Goal: Task Accomplishment & Management: Manage account settings

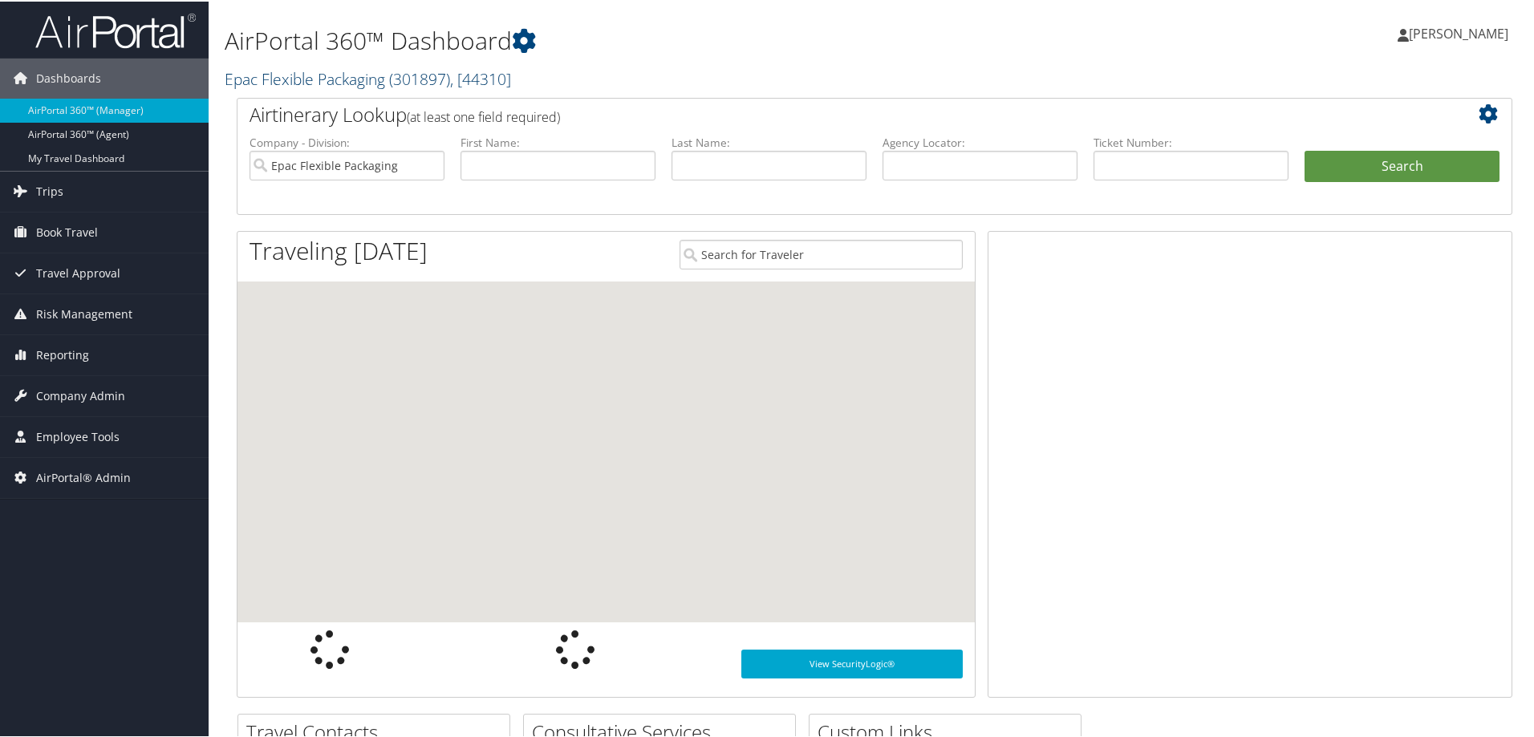
click at [339, 76] on link "Epac Flexible Packaging ( 301897 ) , [ 44310 ]" at bounding box center [368, 78] width 286 height 22
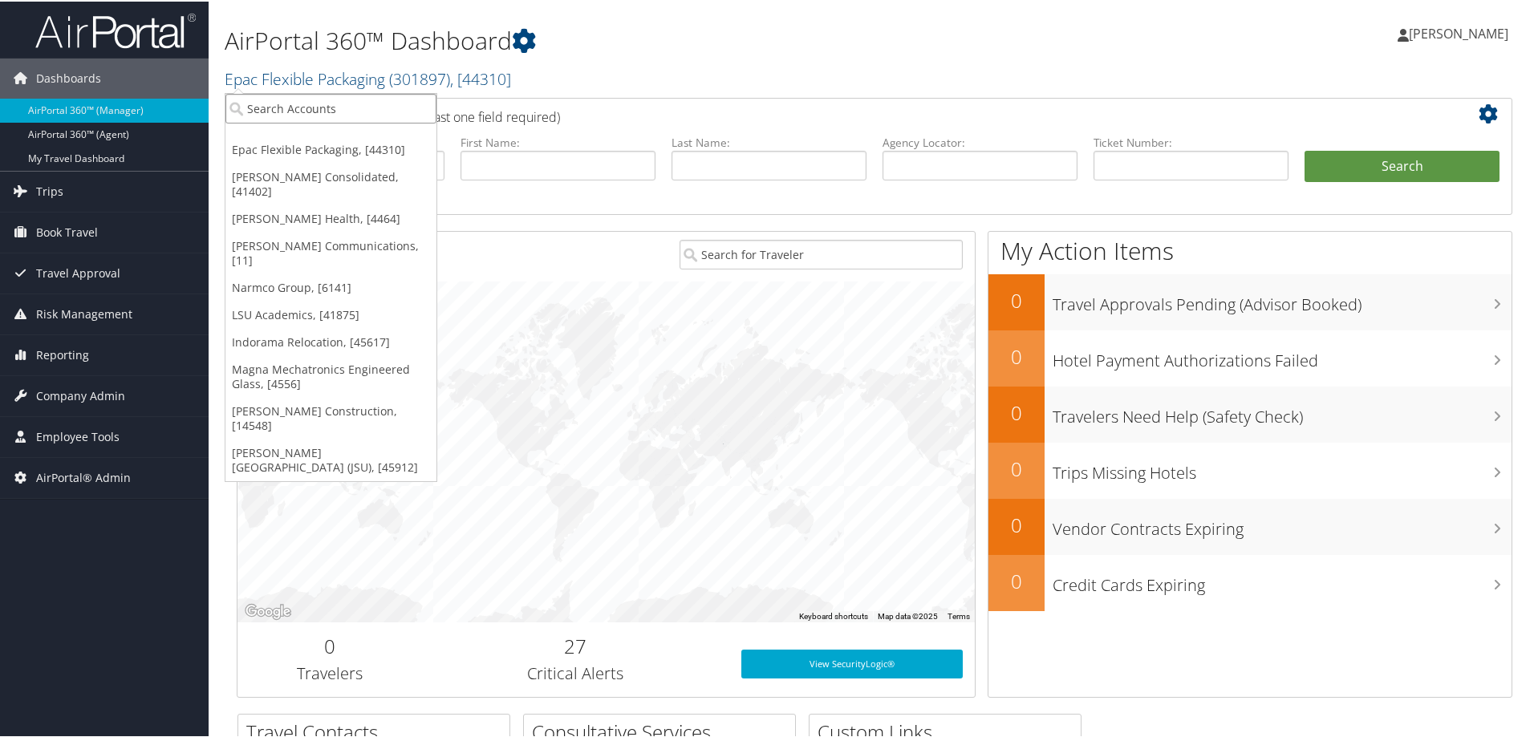
click at [319, 113] on input "search" at bounding box center [330, 107] width 211 height 30
click at [300, 231] on link "[PERSON_NAME] Communications, [11]" at bounding box center [330, 252] width 211 height 42
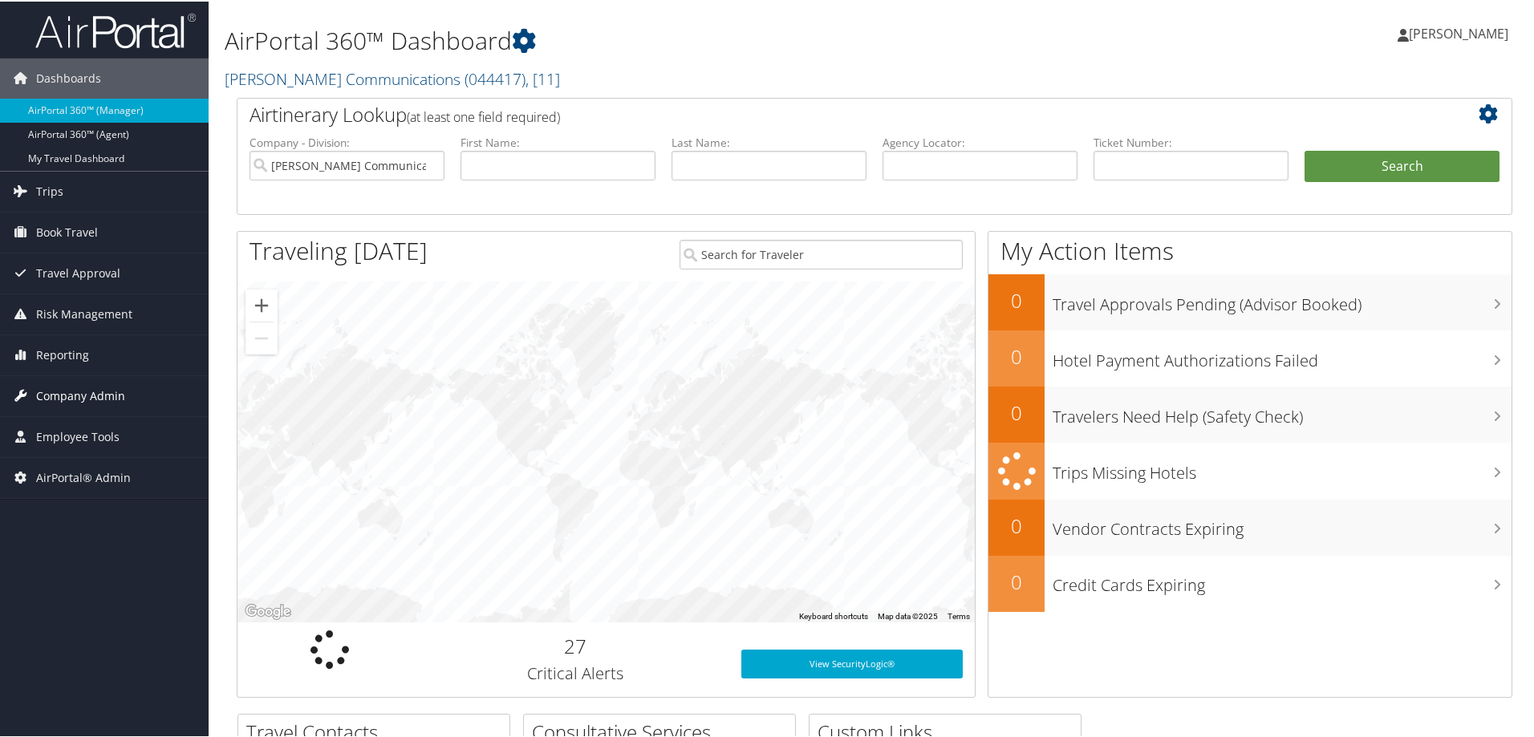
click at [99, 390] on span "Company Admin" at bounding box center [80, 395] width 89 height 40
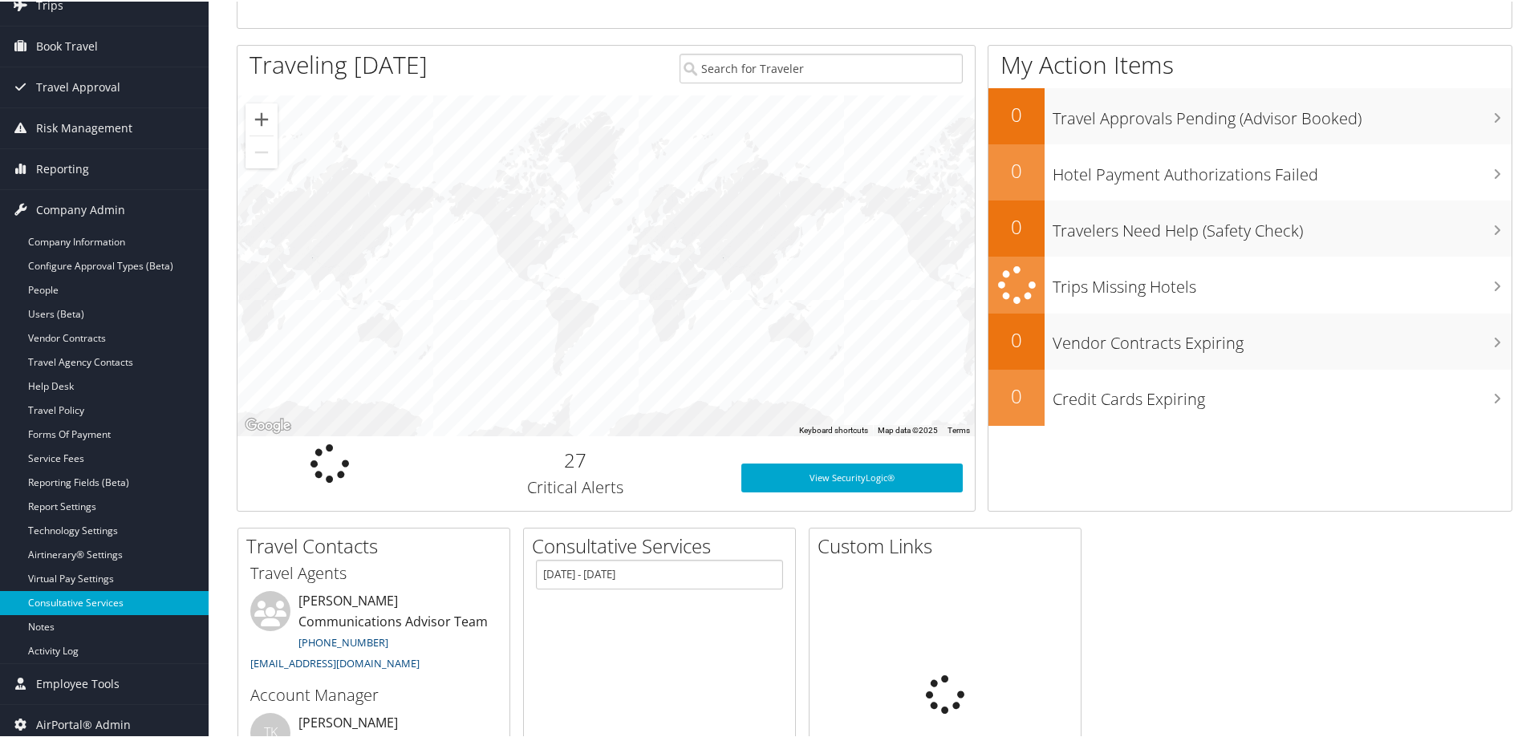
scroll to position [241, 0]
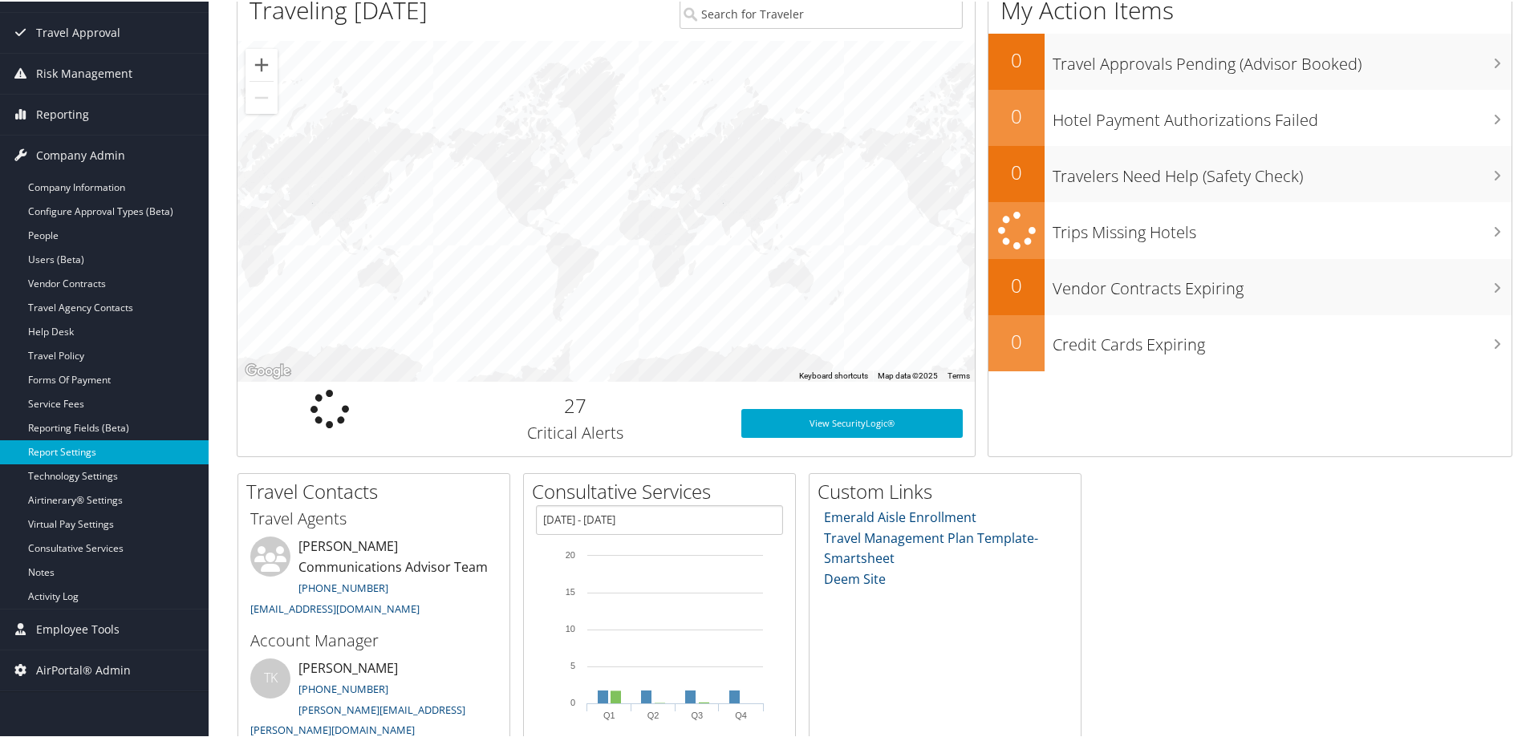
click at [71, 449] on link "Report Settings" at bounding box center [104, 451] width 209 height 24
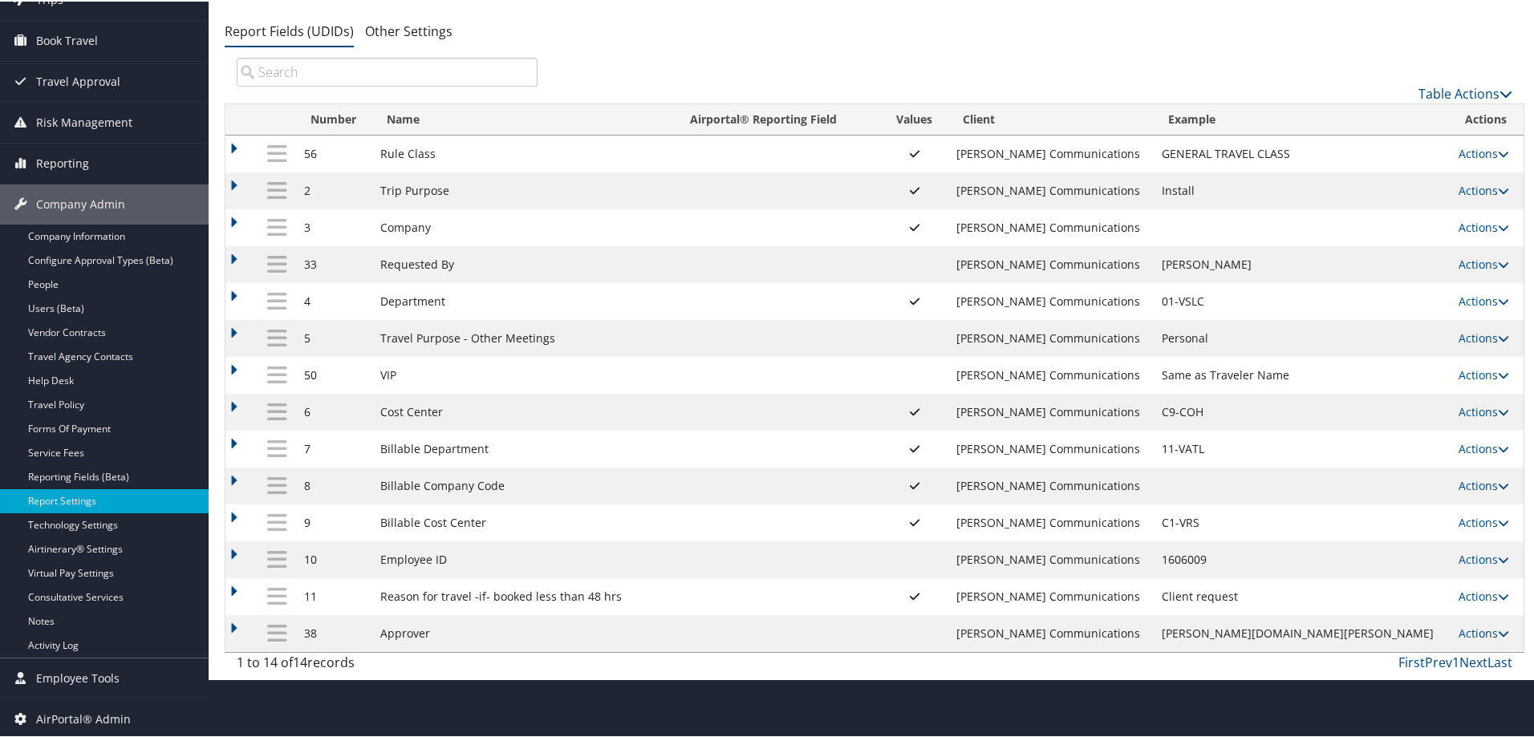
scroll to position [121, 0]
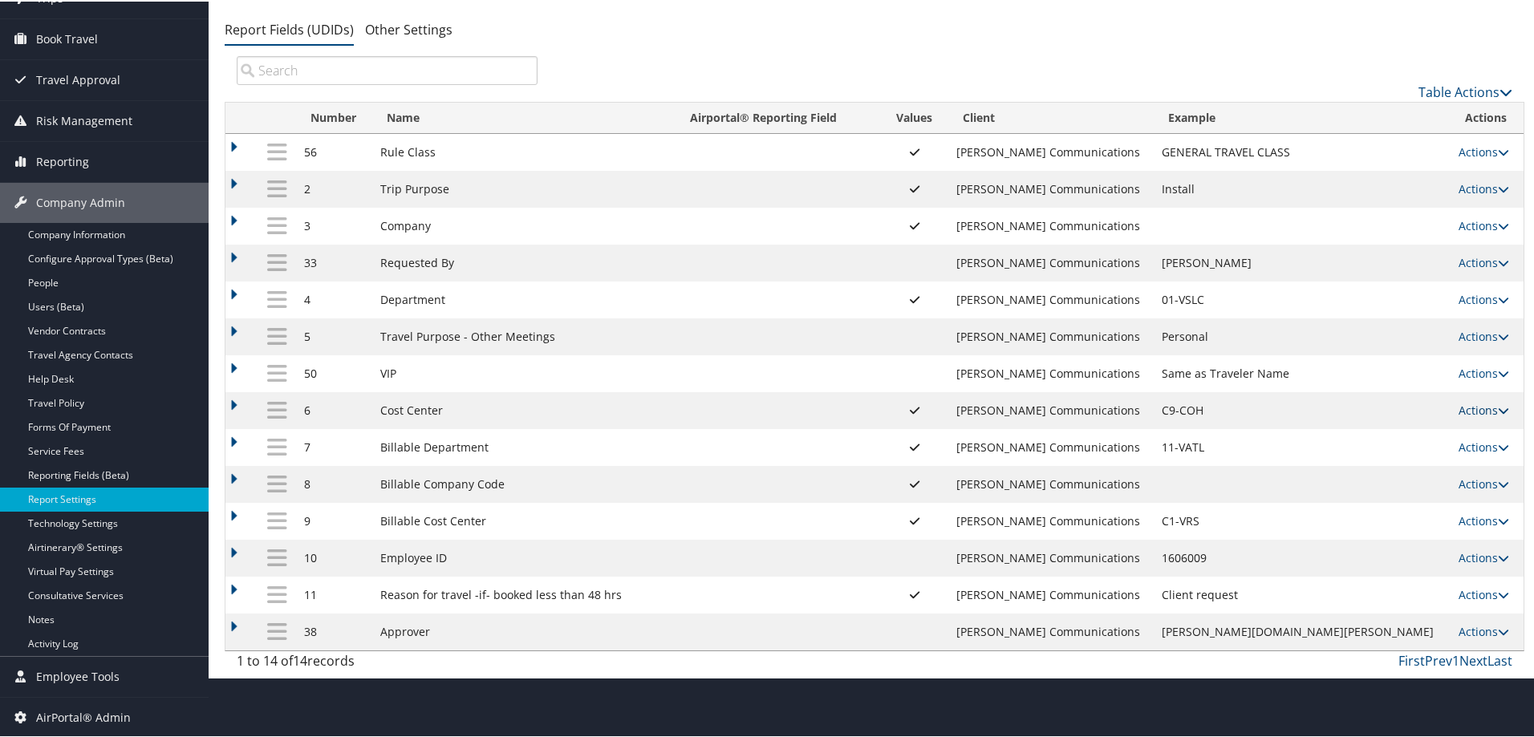
click at [1474, 406] on link "Actions" at bounding box center [1483, 408] width 51 height 15
click at [1400, 435] on link "Update Report Field Values" at bounding box center [1405, 433] width 173 height 27
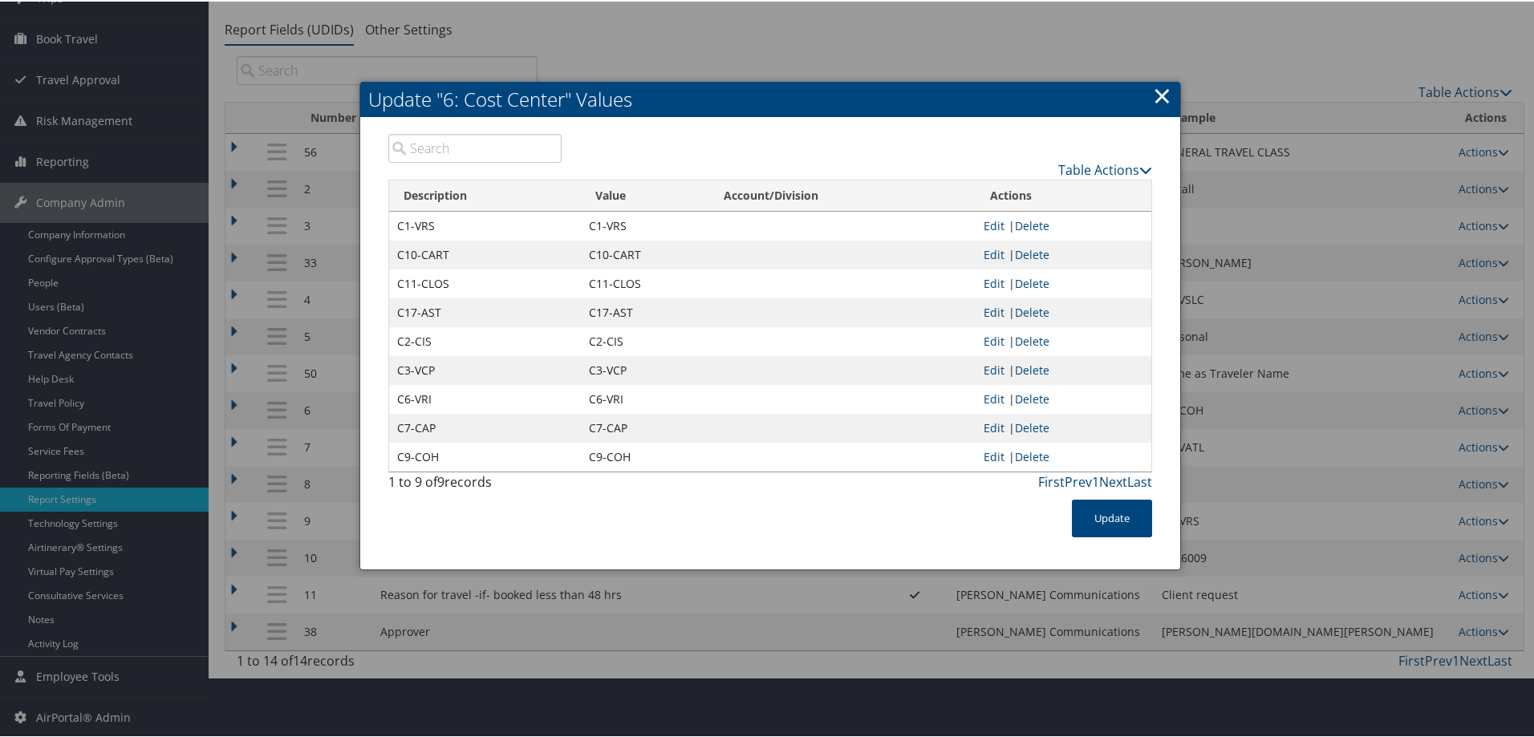
drag, startPoint x: 1159, startPoint y: 95, endPoint x: 1146, endPoint y: 95, distance: 13.7
click at [1159, 95] on link "×" at bounding box center [1162, 94] width 18 height 32
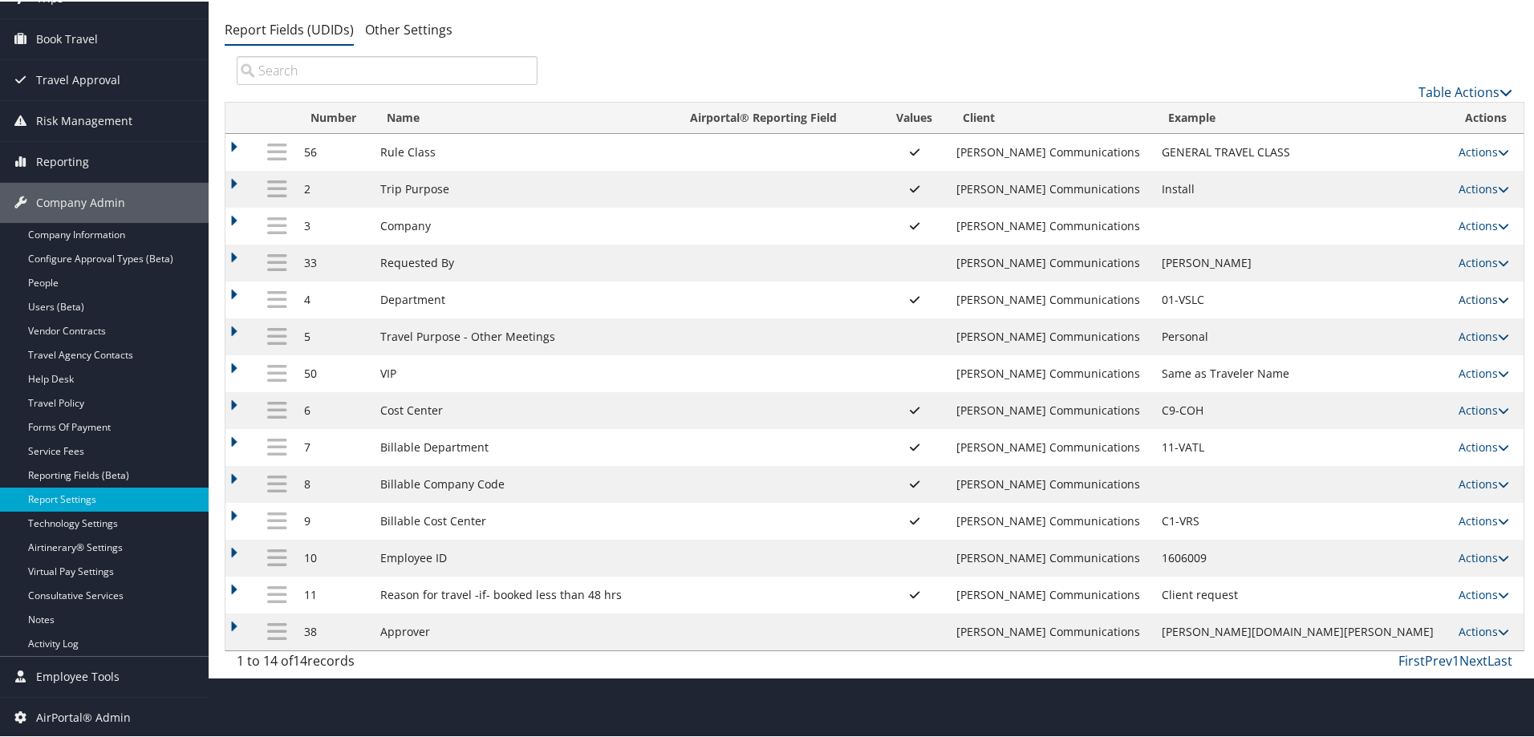
click at [1458, 295] on link "Actions" at bounding box center [1483, 297] width 51 height 15
click at [1393, 318] on link "Update Report Field Values" at bounding box center [1405, 322] width 173 height 27
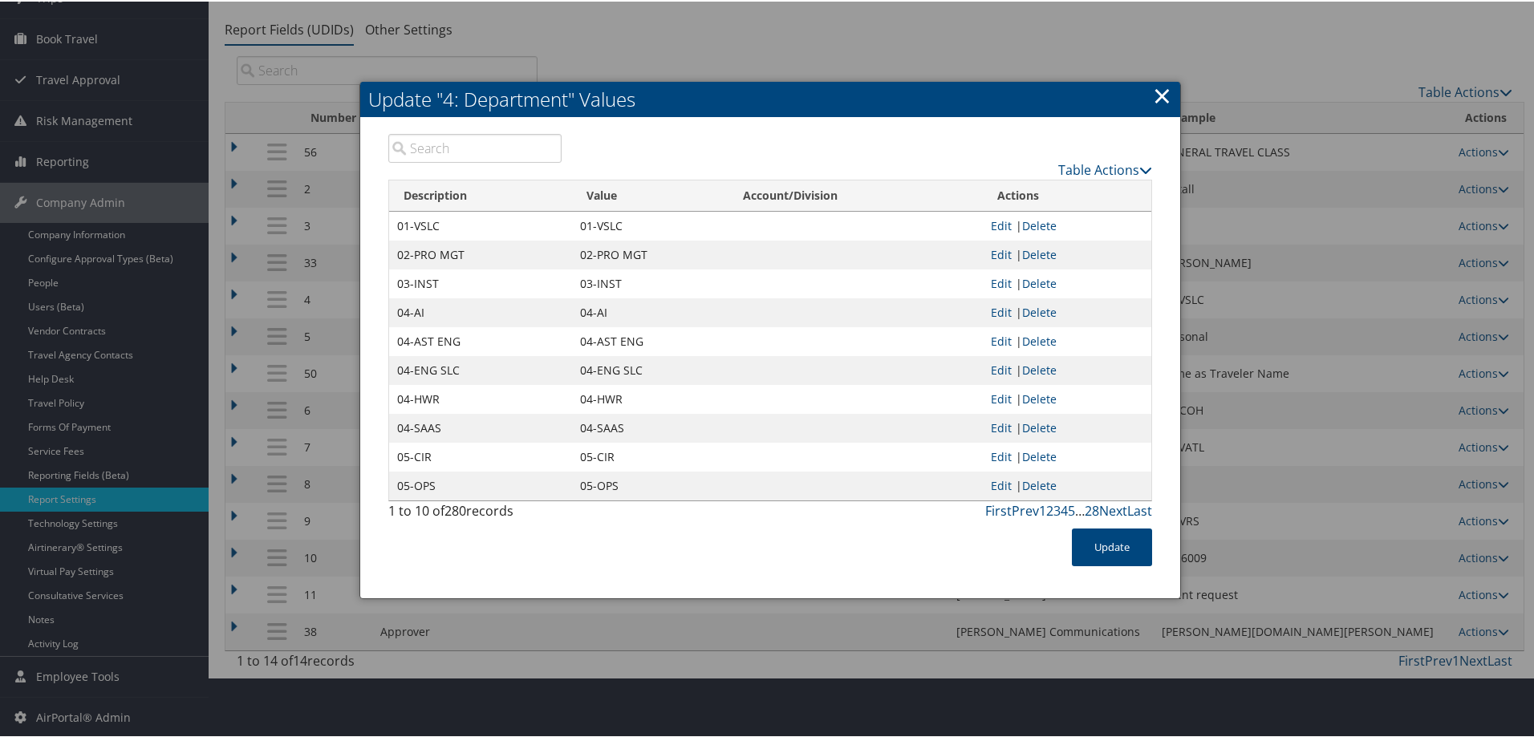
click at [473, 148] on input "search" at bounding box center [474, 146] width 173 height 29
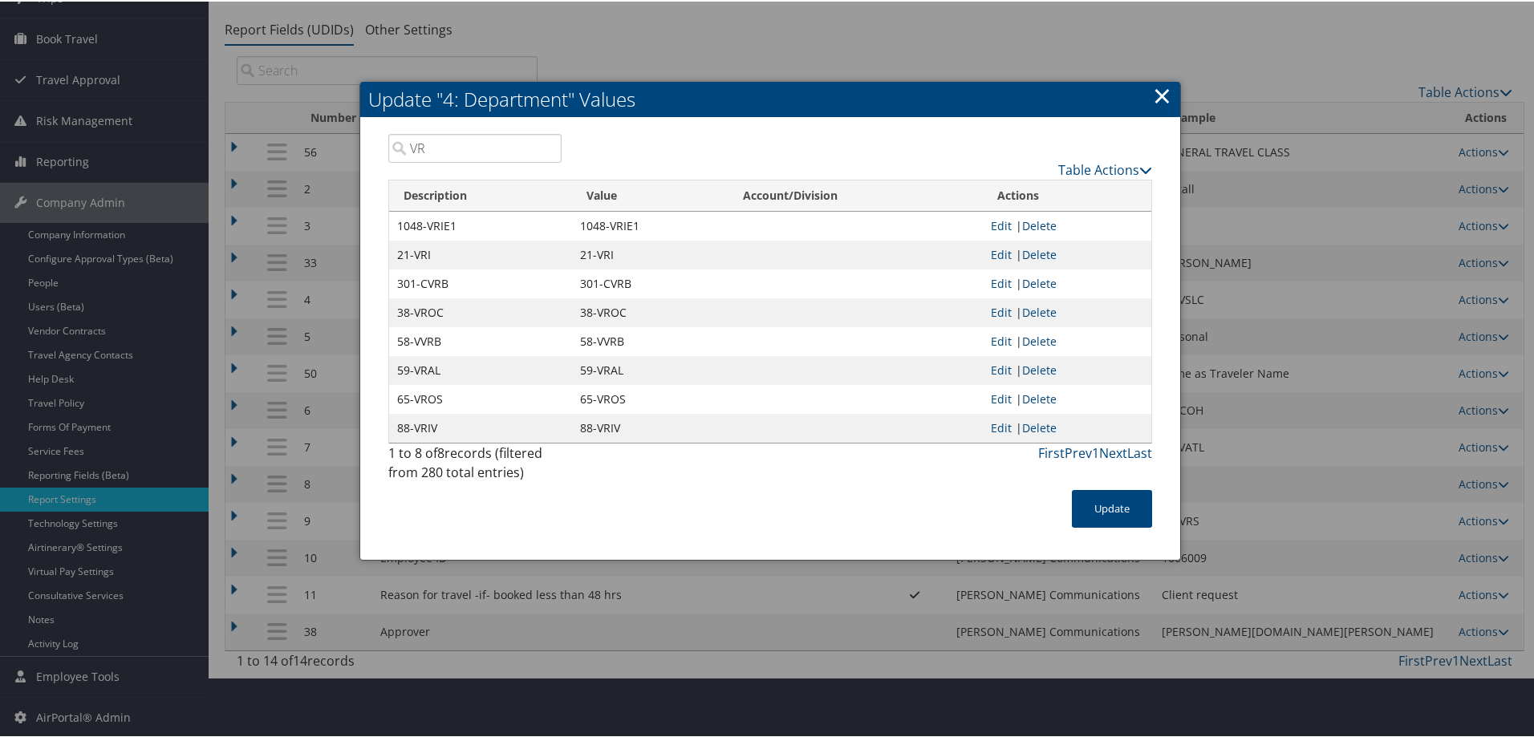
type input "VRS"
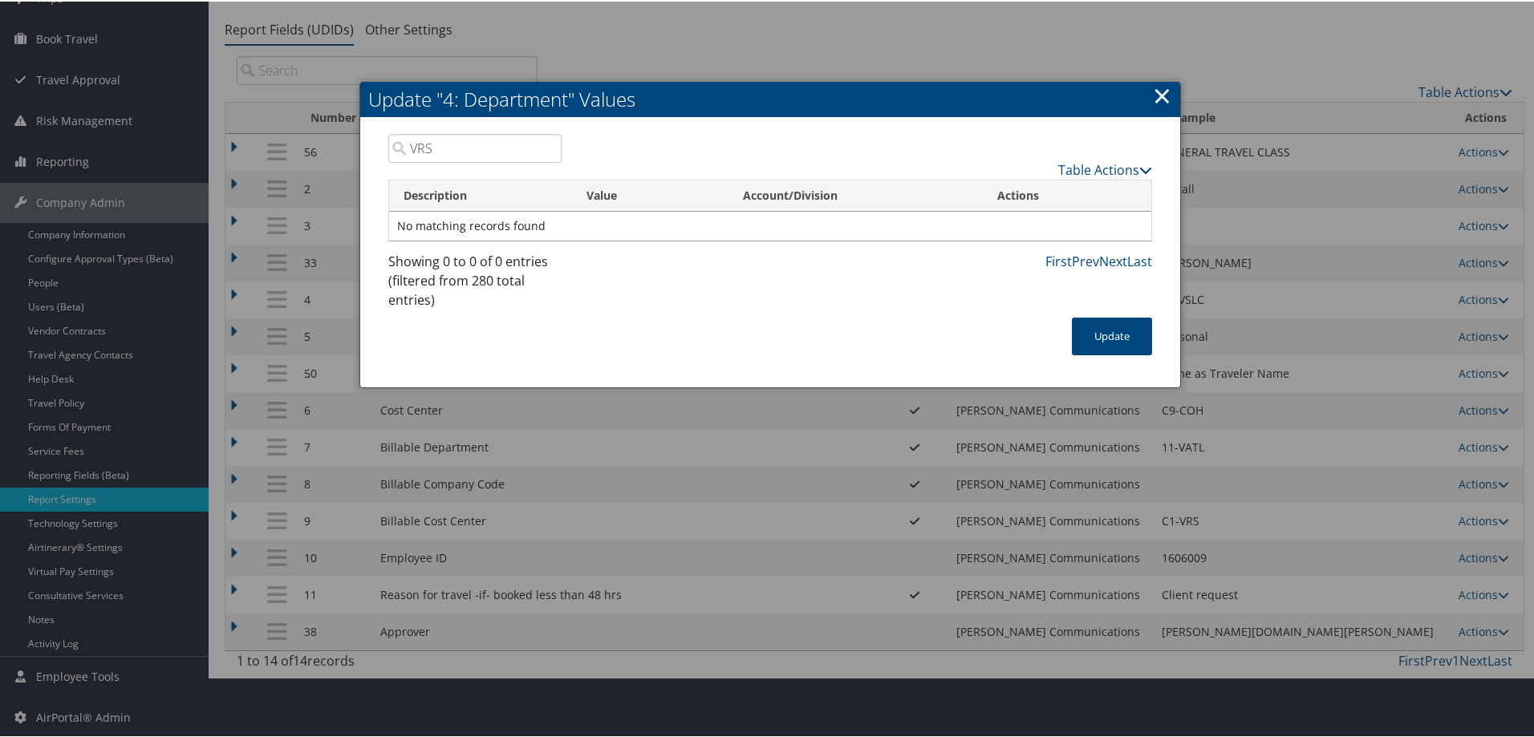
click at [542, 147] on input "VRS" at bounding box center [474, 146] width 173 height 29
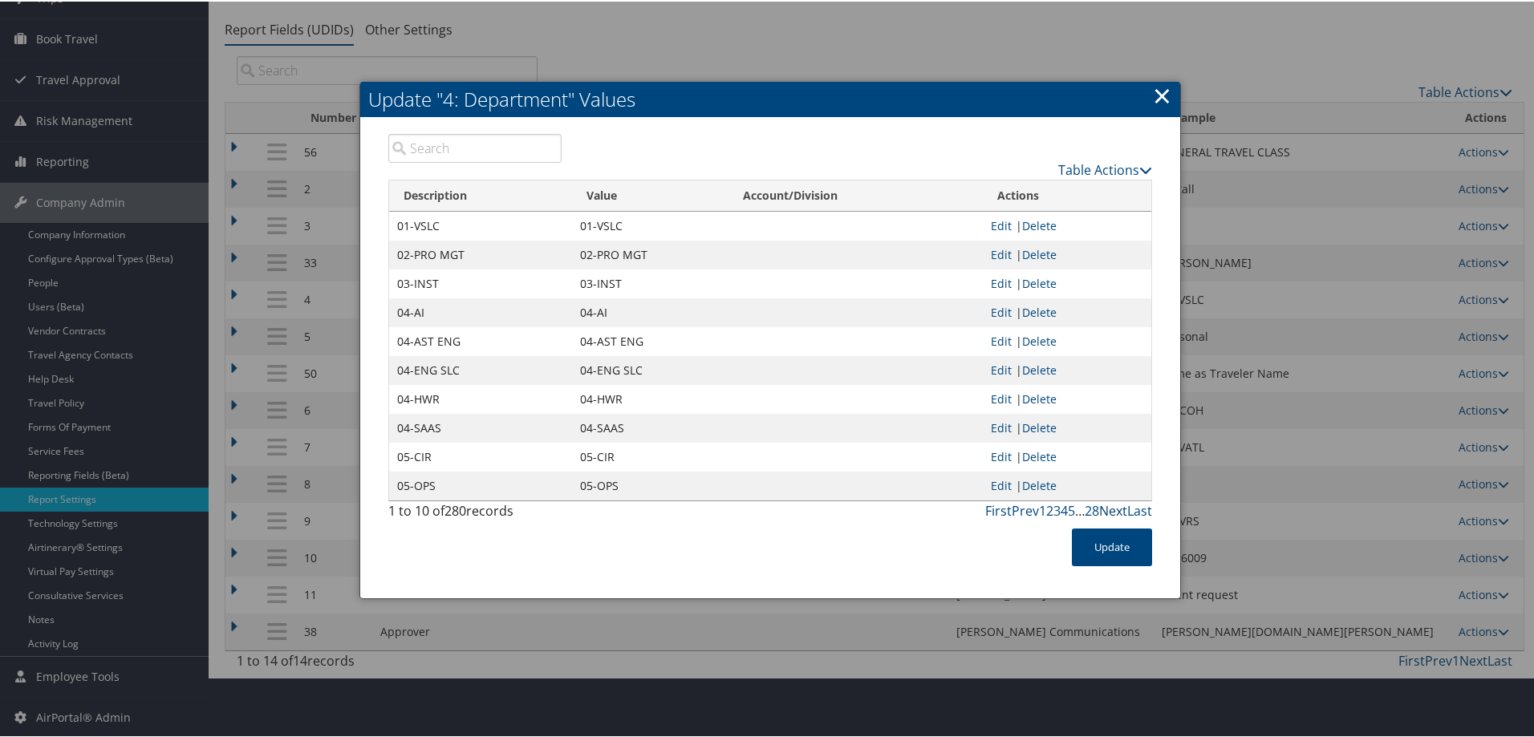
click at [1108, 509] on link "Next" at bounding box center [1113, 510] width 28 height 18
click at [1109, 509] on link "Next" at bounding box center [1113, 510] width 28 height 18
click at [1109, 508] on link "Next" at bounding box center [1113, 510] width 28 height 18
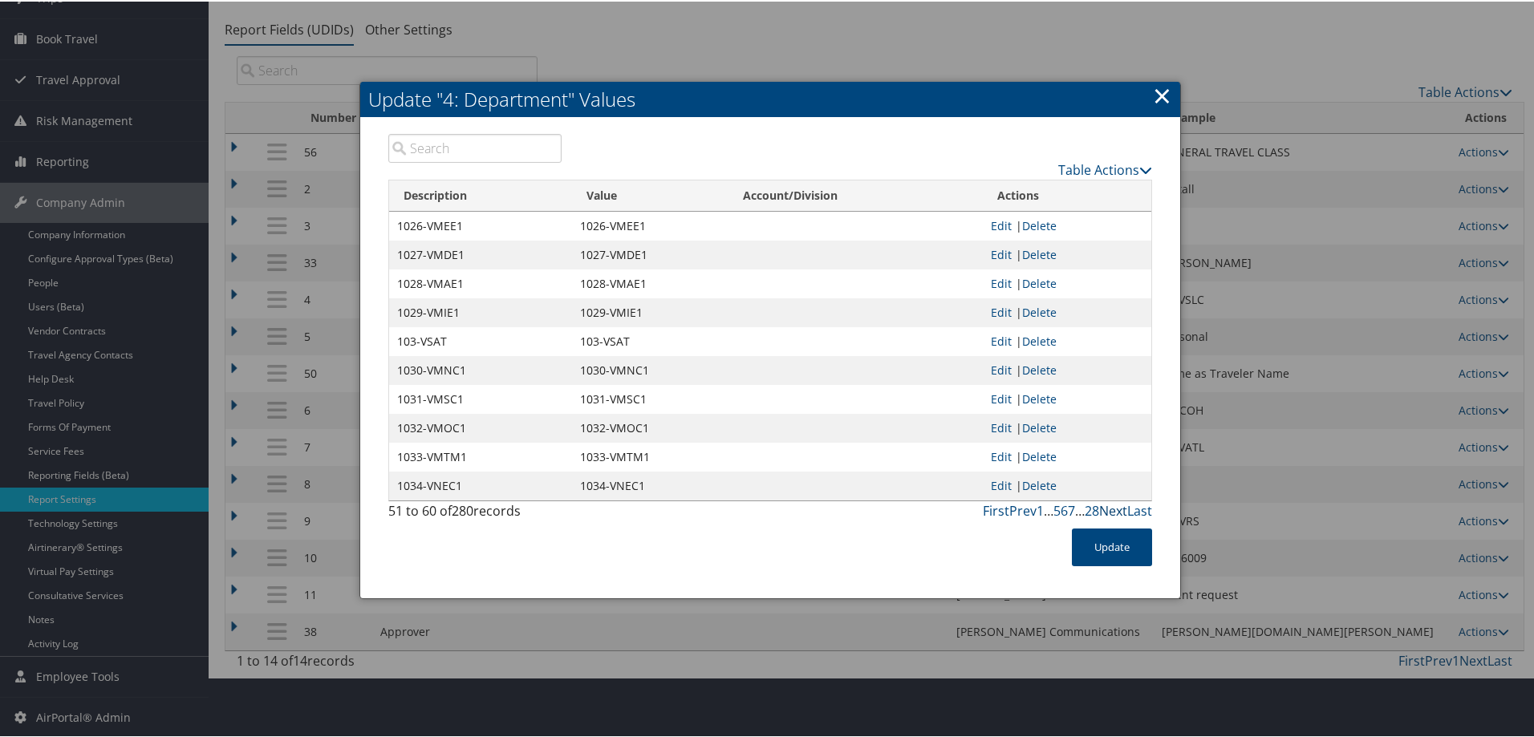
click at [1109, 508] on link "Next" at bounding box center [1113, 510] width 28 height 18
click at [1108, 507] on link "Next" at bounding box center [1113, 510] width 28 height 18
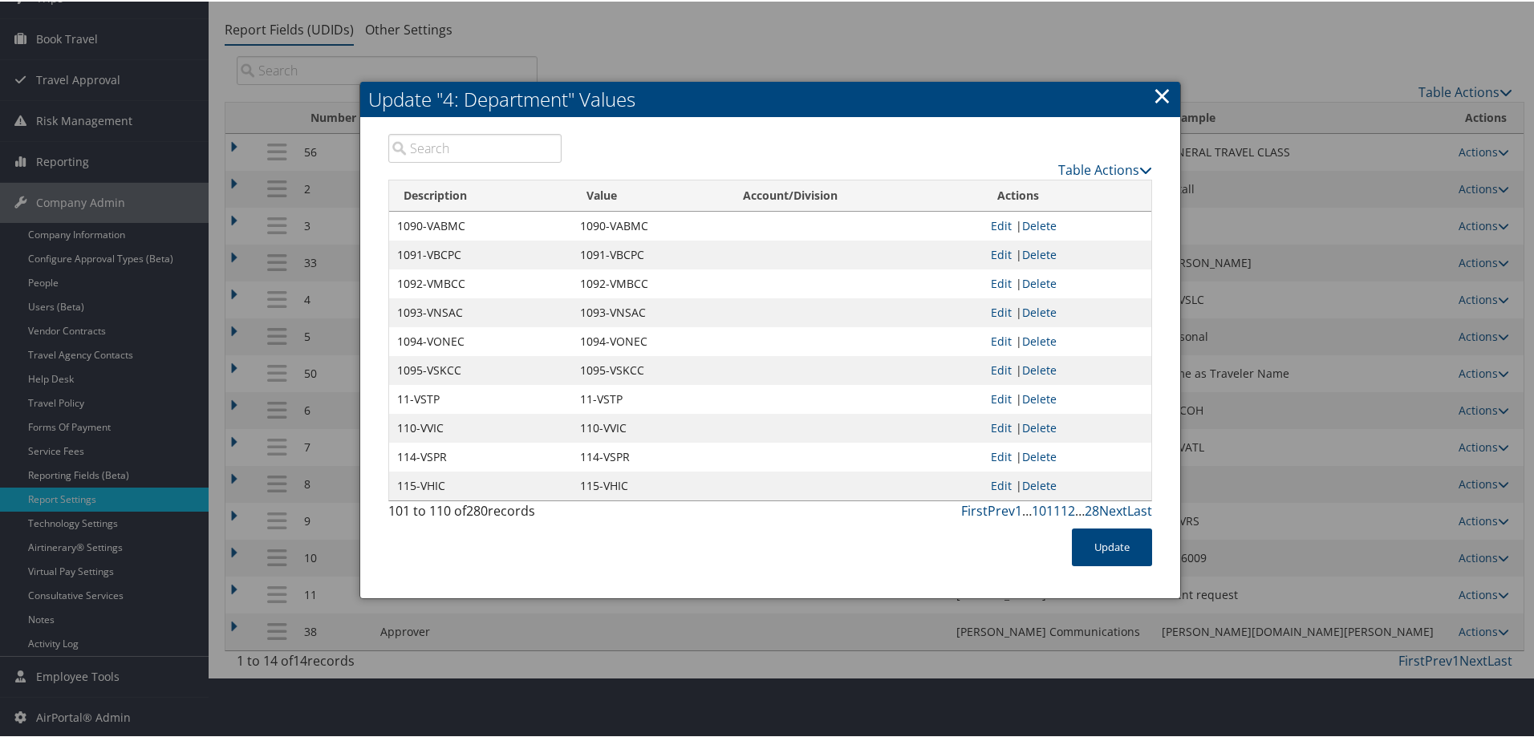
click at [1108, 507] on link "Next" at bounding box center [1113, 510] width 28 height 18
click at [1118, 168] on link "Table Actions" at bounding box center [1105, 169] width 94 height 18
click at [1008, 221] on link "Download Report" at bounding box center [1042, 220] width 211 height 27
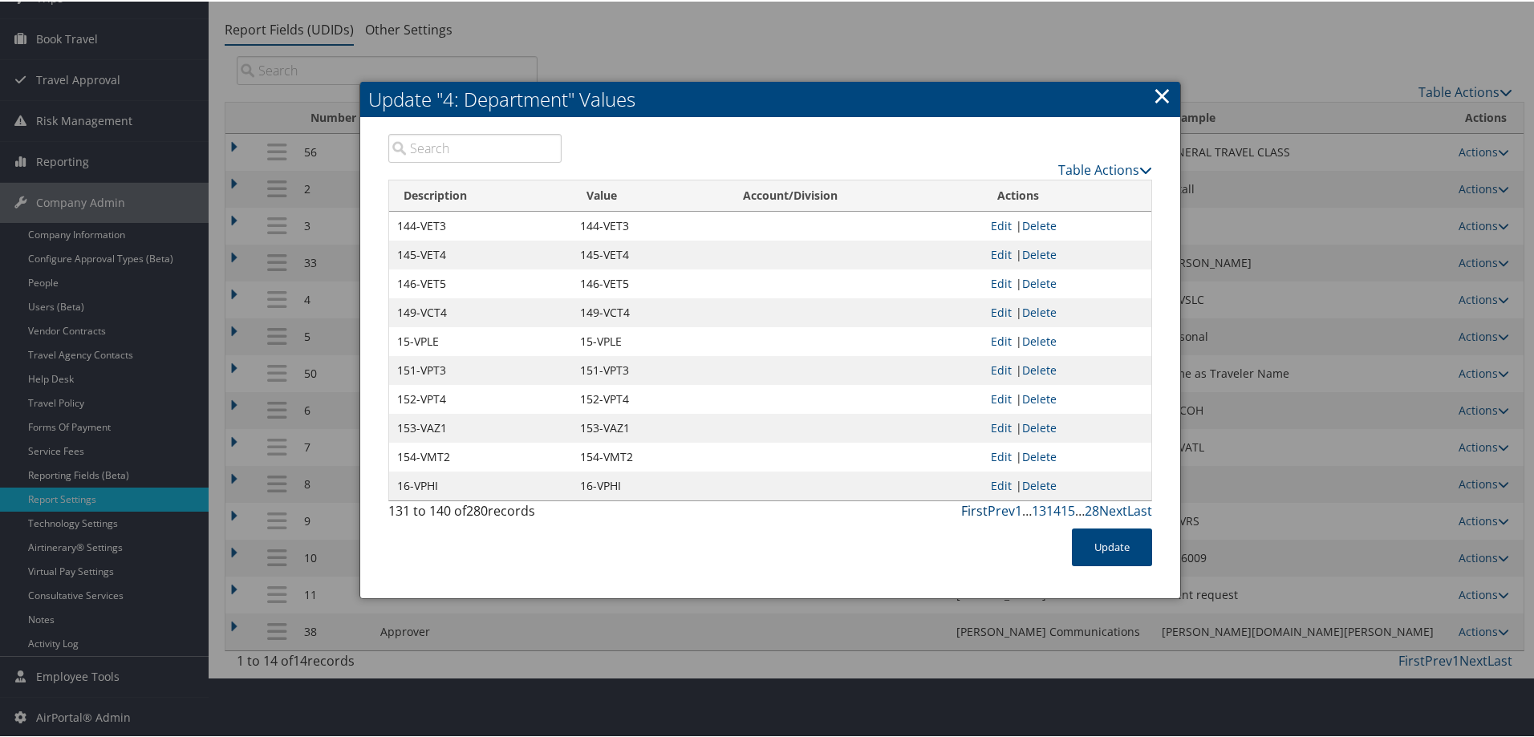
click at [968, 510] on link "First" at bounding box center [974, 510] width 26 height 18
click at [1161, 96] on link "×" at bounding box center [1162, 94] width 18 height 32
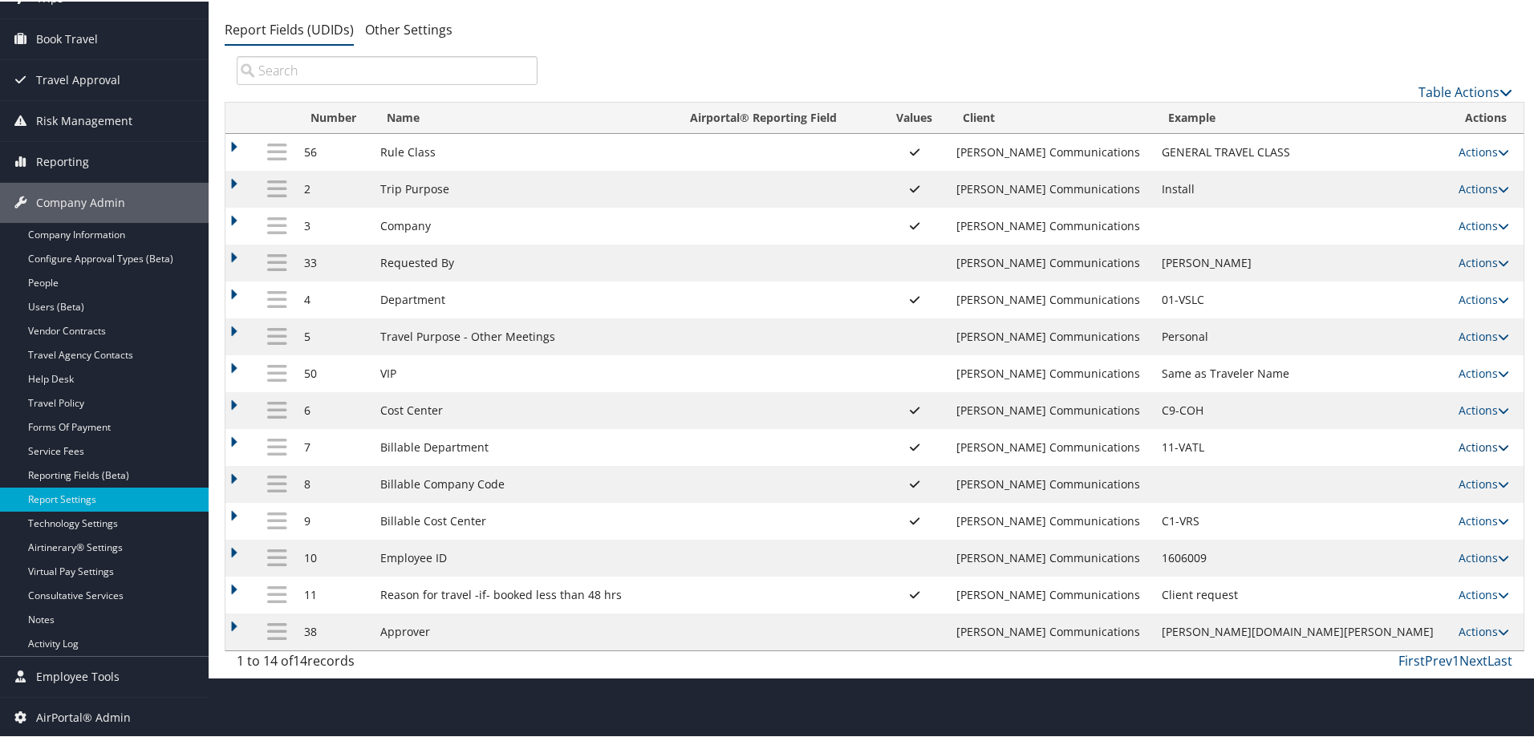
click at [1458, 444] on link "Actions" at bounding box center [1483, 445] width 51 height 15
drag, startPoint x: 1394, startPoint y: 469, endPoint x: 1361, endPoint y: 477, distance: 34.5
click at [1395, 469] on link "Update Report Field Values" at bounding box center [1405, 469] width 173 height 27
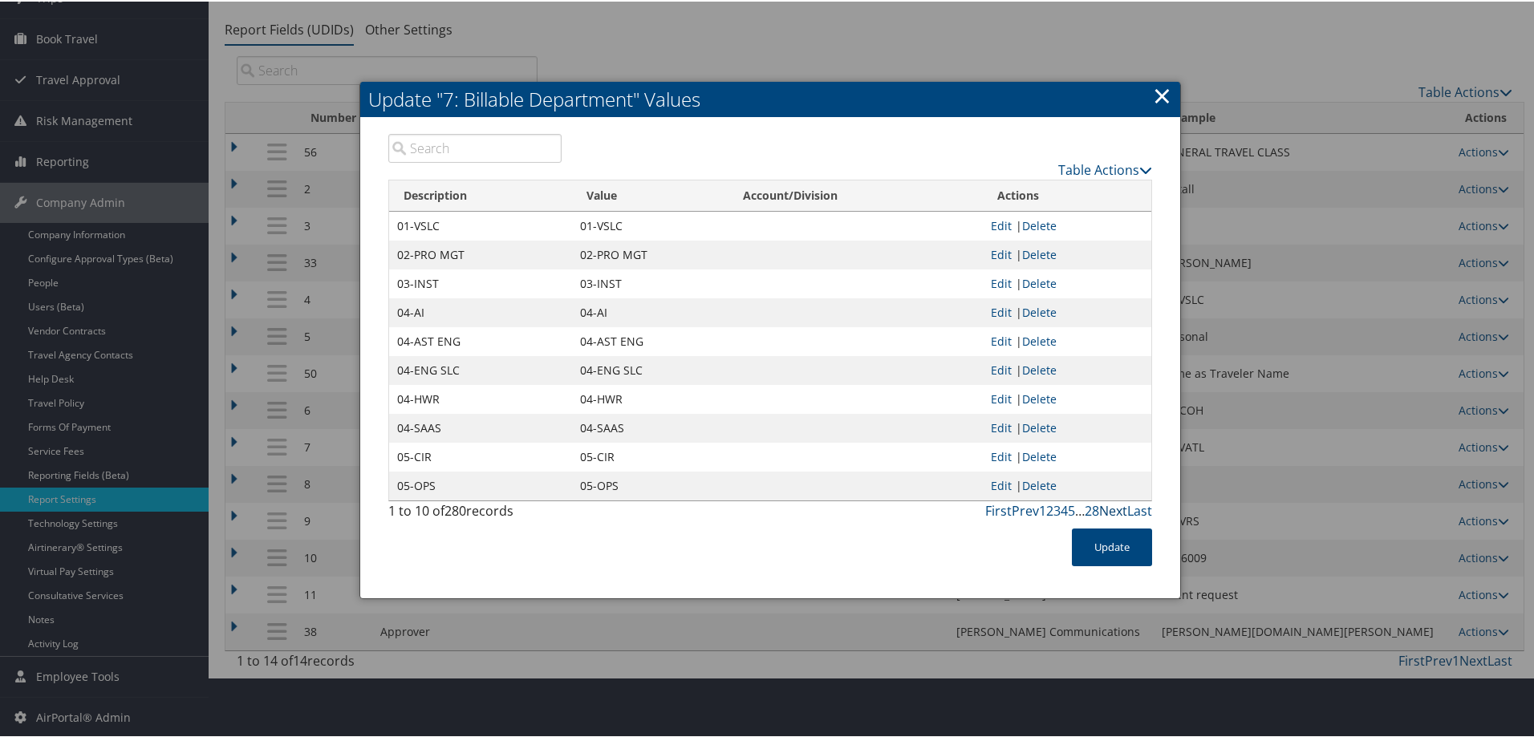
click at [1109, 507] on link "Next" at bounding box center [1113, 510] width 28 height 18
drag, startPoint x: 1154, startPoint y: 91, endPoint x: 1114, endPoint y: 81, distance: 40.5
click at [1154, 91] on link "×" at bounding box center [1162, 94] width 18 height 32
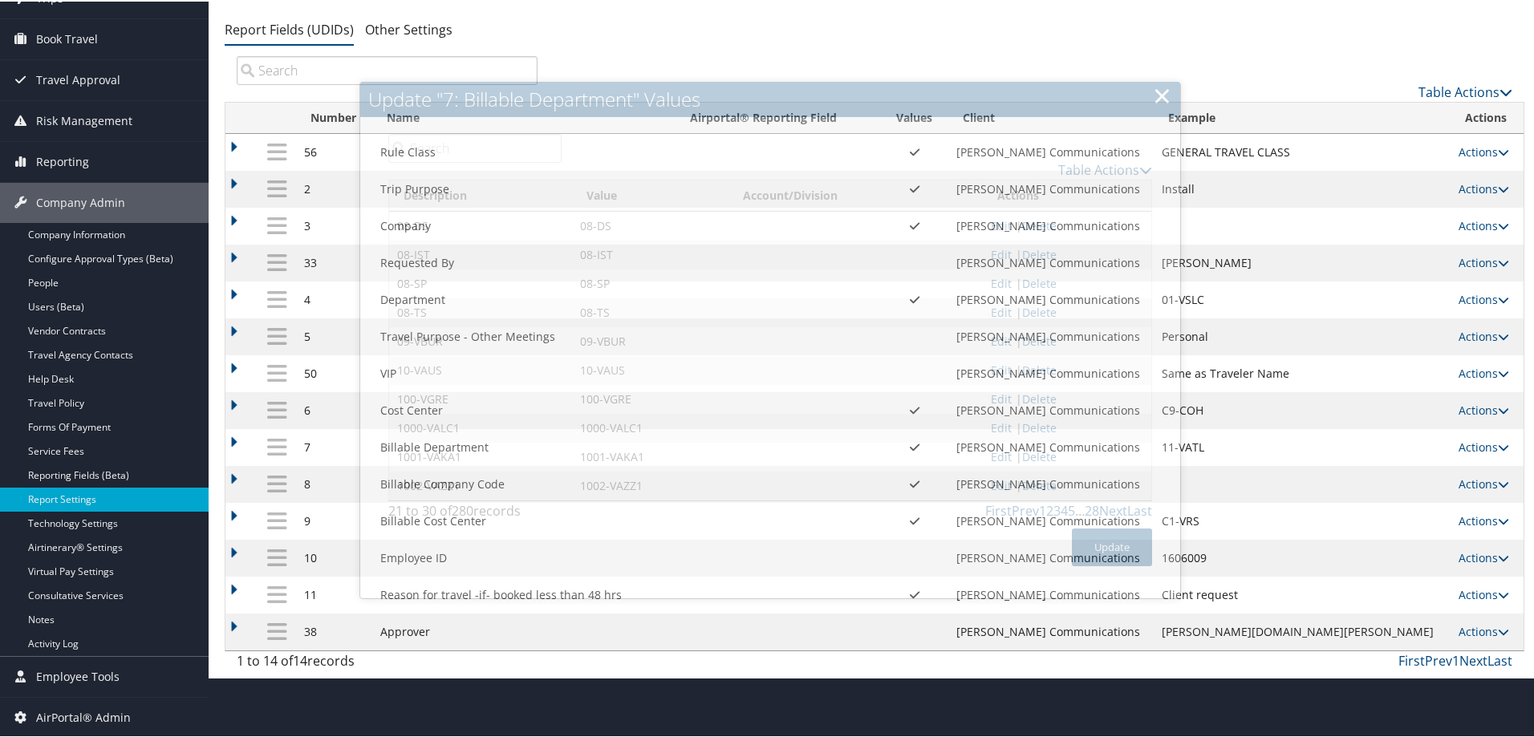
click at [831, 52] on div "Sorenson Communications Account Structure Sorenson Communications (044417) ACTI…" at bounding box center [875, 320] width 1300 height 715
